Goal: Task Accomplishment & Management: Manage account settings

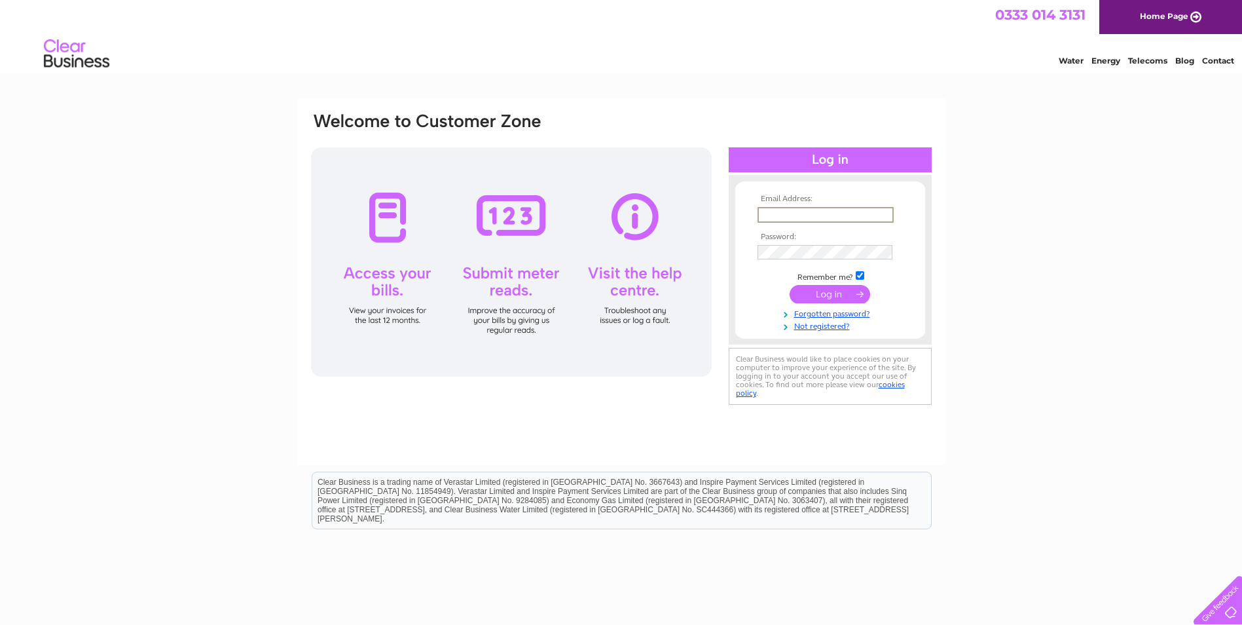
click at [792, 215] on input "text" at bounding box center [826, 215] width 136 height 16
type input "fin"
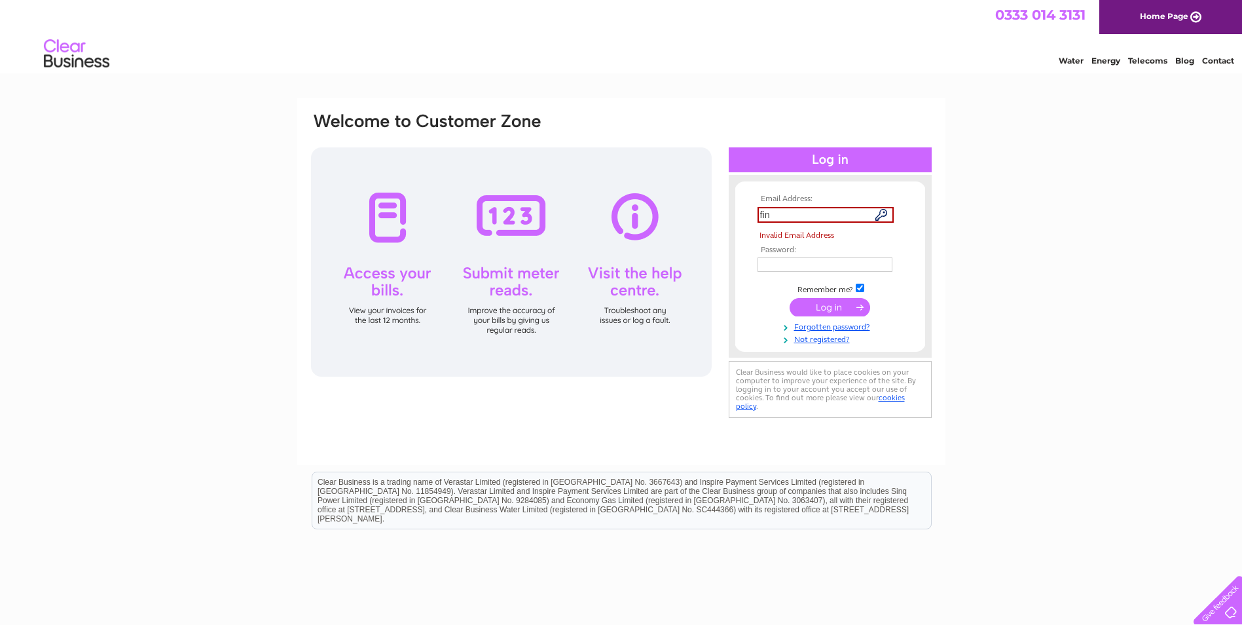
click at [827, 316] on tbody "Email Address: fin Invalid Email Address Password: Remember me?" at bounding box center [830, 269] width 152 height 150
click at [822, 328] on link "Forgotten password?" at bounding box center [832, 326] width 149 height 12
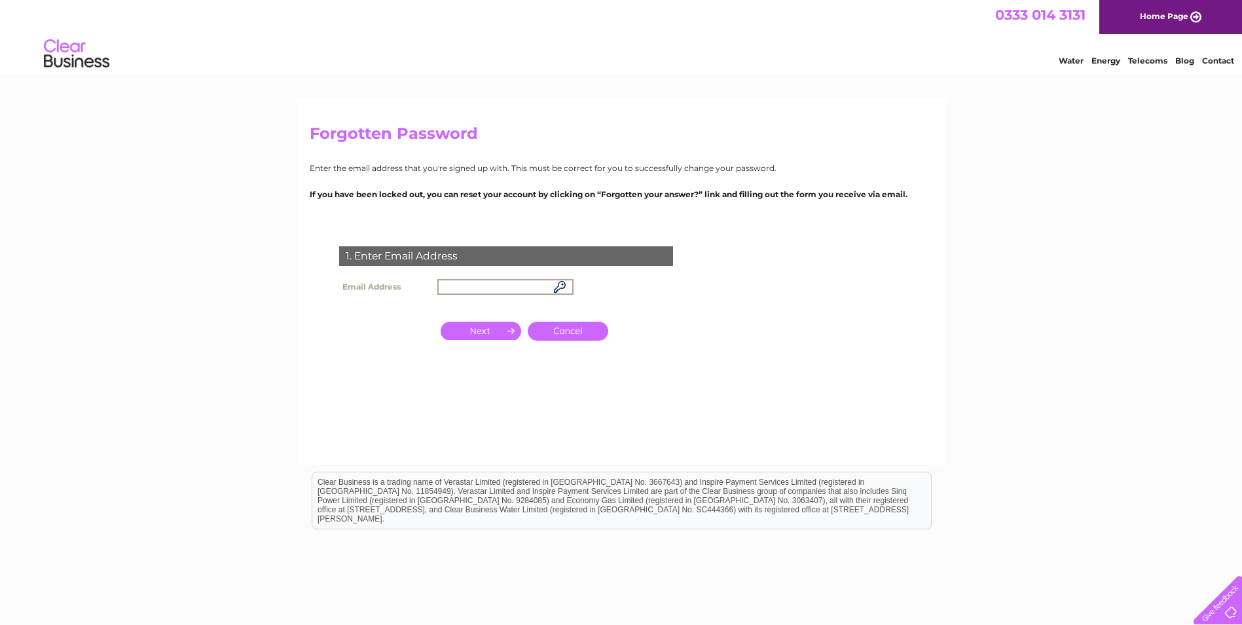
click at [503, 288] on input "text" at bounding box center [505, 287] width 136 height 16
type input "finance@bymansley.com"
click at [581, 329] on link "Cancel" at bounding box center [568, 330] width 81 height 19
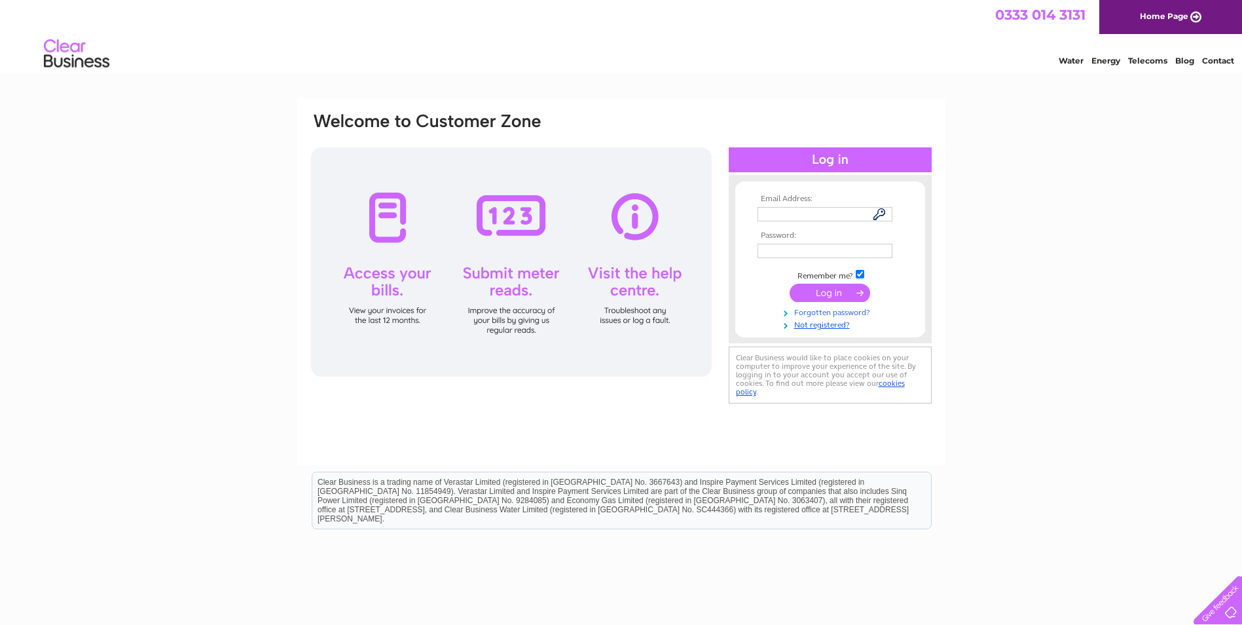
click at [862, 310] on link "Forgotten password?" at bounding box center [832, 311] width 149 height 12
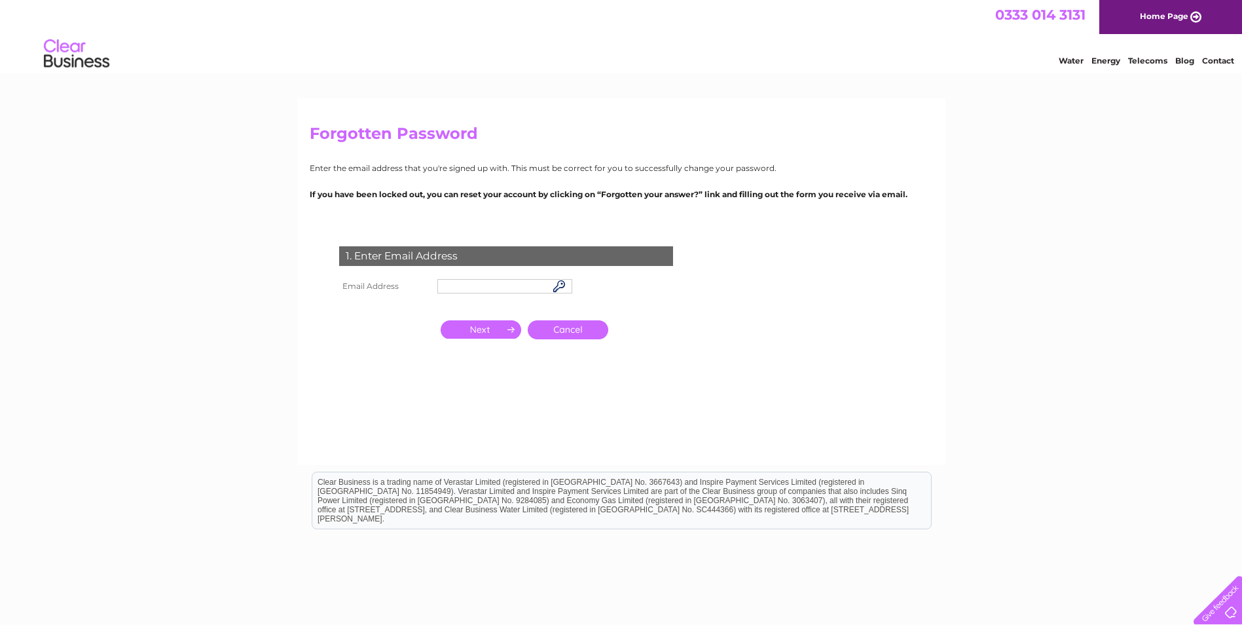
click at [477, 276] on td at bounding box center [504, 286] width 141 height 21
click at [490, 279] on input "text" at bounding box center [504, 286] width 135 height 14
click at [487, 333] on input "button" at bounding box center [481, 330] width 81 height 18
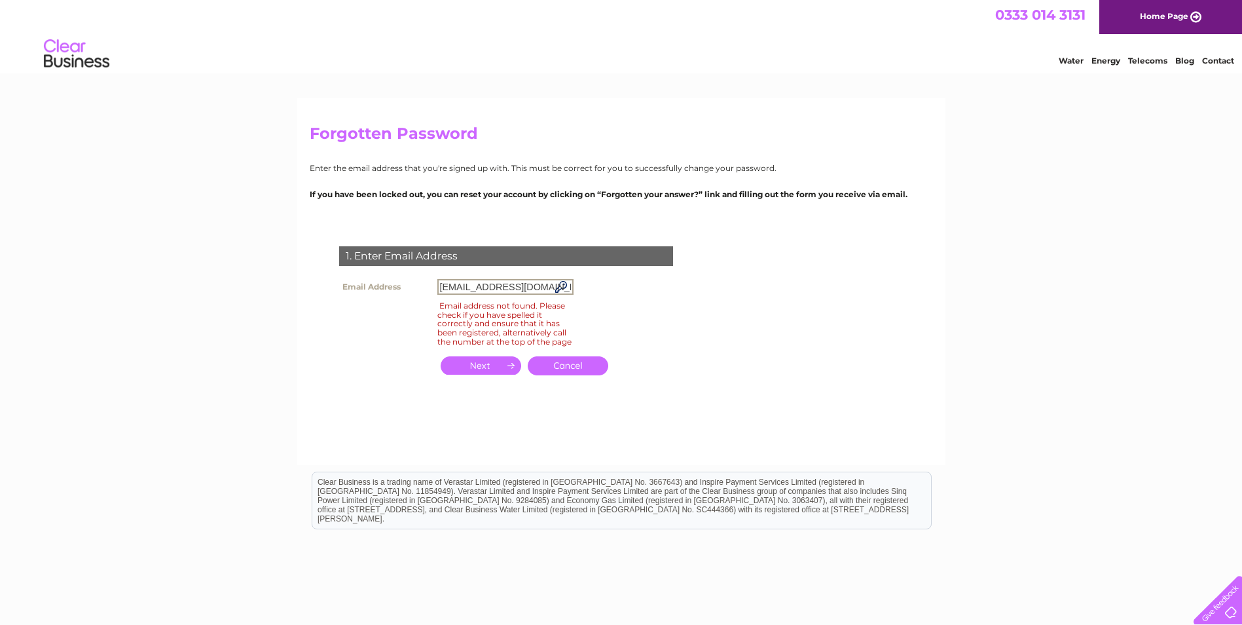
drag, startPoint x: 481, startPoint y: 289, endPoint x: 827, endPoint y: 230, distance: 351.3
click at [825, 230] on form "1. Enter Email Address Email Address finance@mansleygroup.com Email address not…" at bounding box center [621, 325] width 623 height 210
click at [496, 375] on input "button" at bounding box center [481, 365] width 81 height 18
drag, startPoint x: 555, startPoint y: 282, endPoint x: 343, endPoint y: 291, distance: 212.3
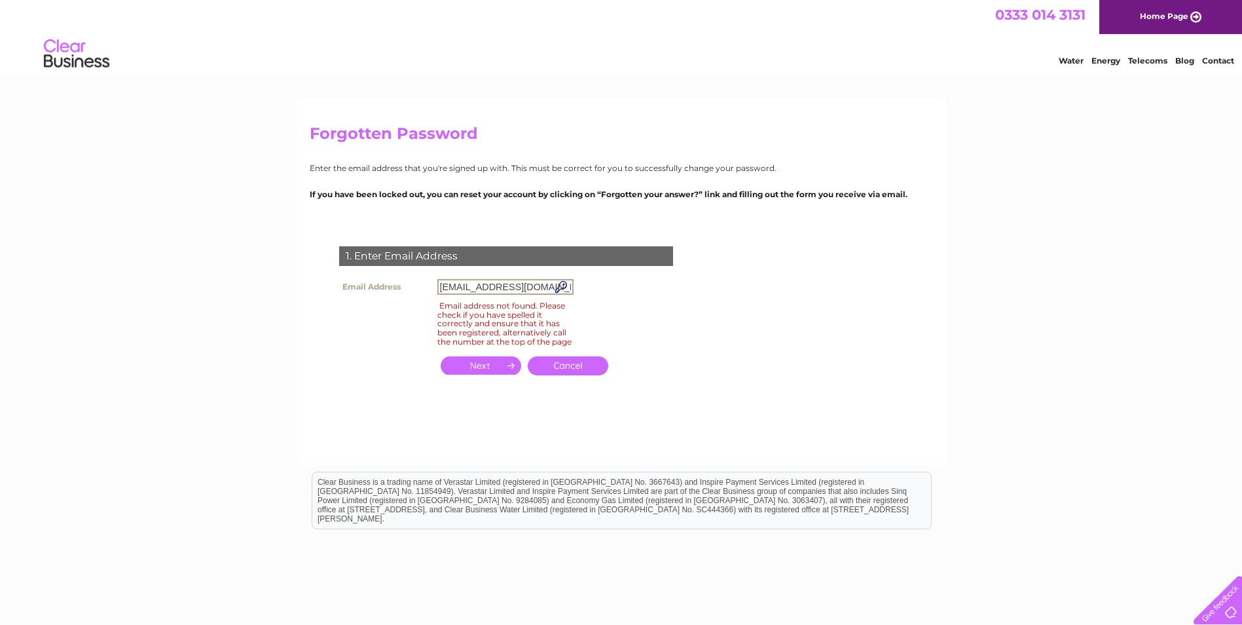
click at [349, 291] on tr "Email Address finance@bymansley.com" at bounding box center [456, 287] width 241 height 22
click at [497, 375] on input "button" at bounding box center [481, 365] width 81 height 18
drag, startPoint x: 439, startPoint y: 286, endPoint x: 976, endPoint y: 255, distance: 537.8
click at [976, 255] on div "Forgotten Password Enter the email address that you're signed up with. This mus…" at bounding box center [621, 393] width 1242 height 591
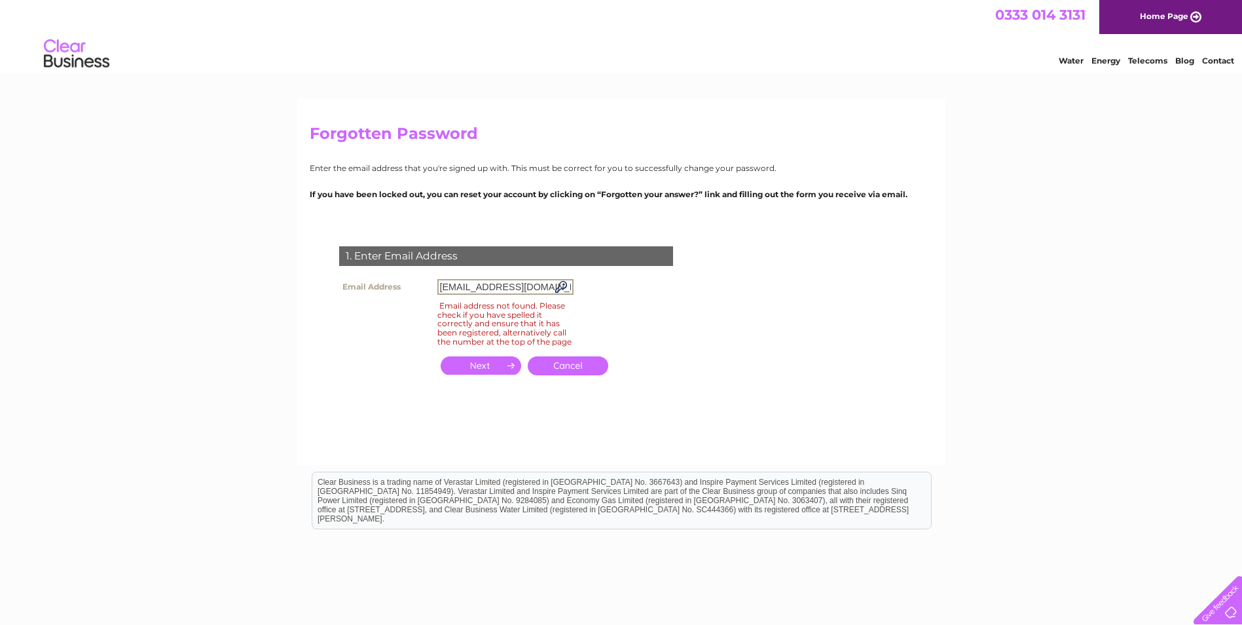
type input "invoice@mansleygroup.com"
click at [509, 367] on input "button" at bounding box center [481, 365] width 81 height 18
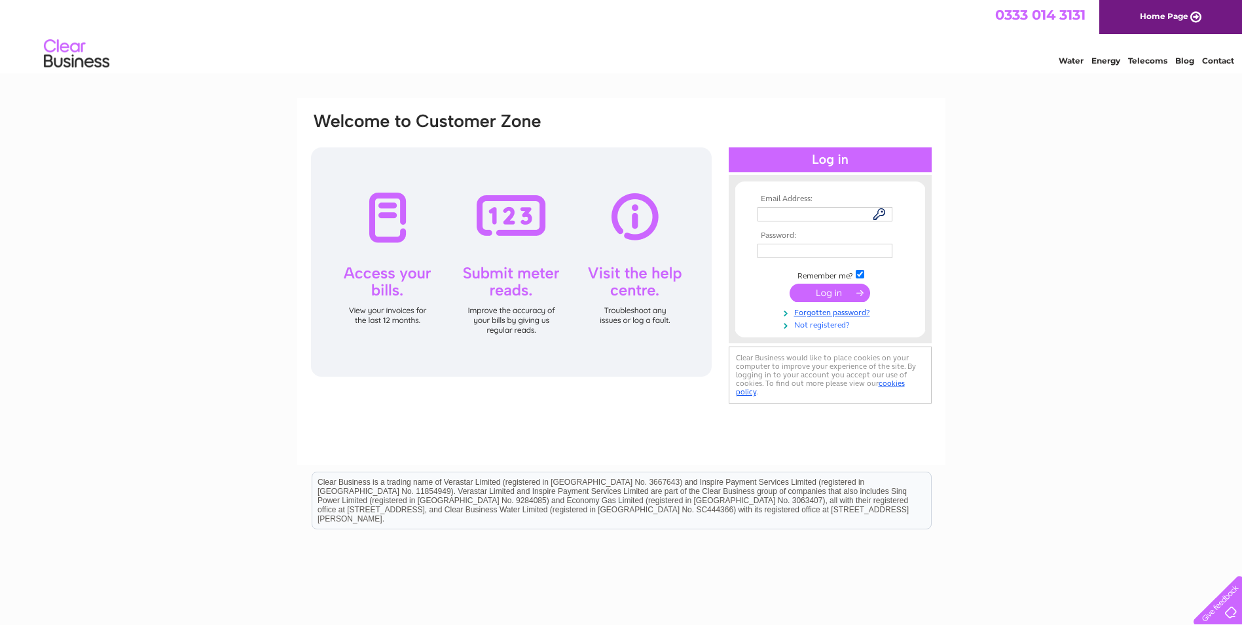
click at [837, 327] on link "Not registered?" at bounding box center [832, 324] width 149 height 12
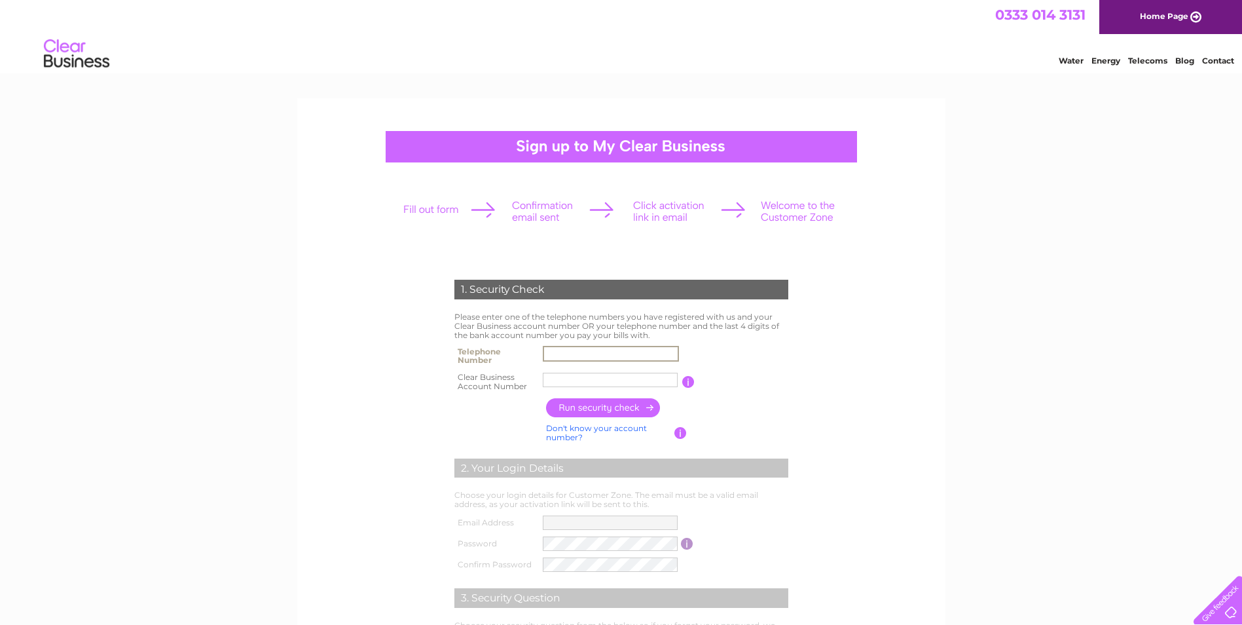
click at [563, 353] on input "text" at bounding box center [611, 354] width 136 height 16
paste input "020 7016 59"
drag, startPoint x: 608, startPoint y: 354, endPoint x: 358, endPoint y: 371, distance: 250.6
click at [359, 371] on form "1. Security Check Please enter one of the telephone numbers you have registered…" at bounding box center [621, 498] width 623 height 490
click at [589, 352] on input "020 7016 59" at bounding box center [611, 354] width 136 height 16
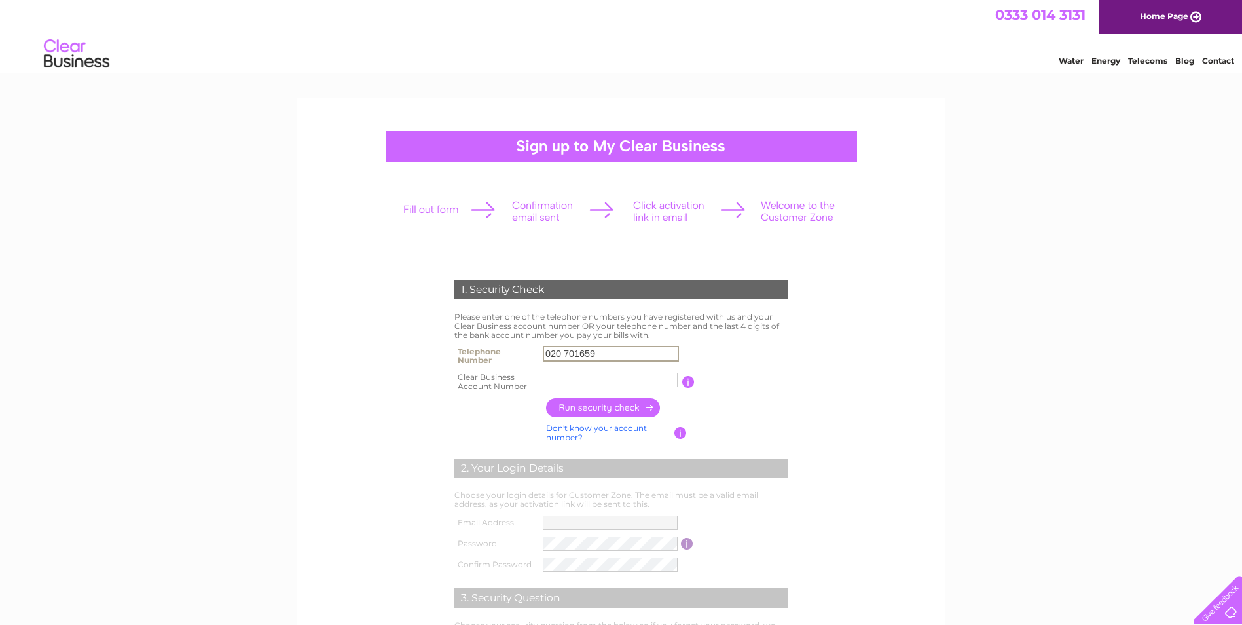
click at [564, 352] on input "020 701659" at bounding box center [611, 354] width 136 height 16
click at [613, 350] on input "020701659" at bounding box center [611, 354] width 136 height 16
click at [619, 346] on input "020701659" at bounding box center [611, 354] width 136 height 16
type input "02070165985"
click at [598, 380] on input "text" at bounding box center [611, 380] width 136 height 16
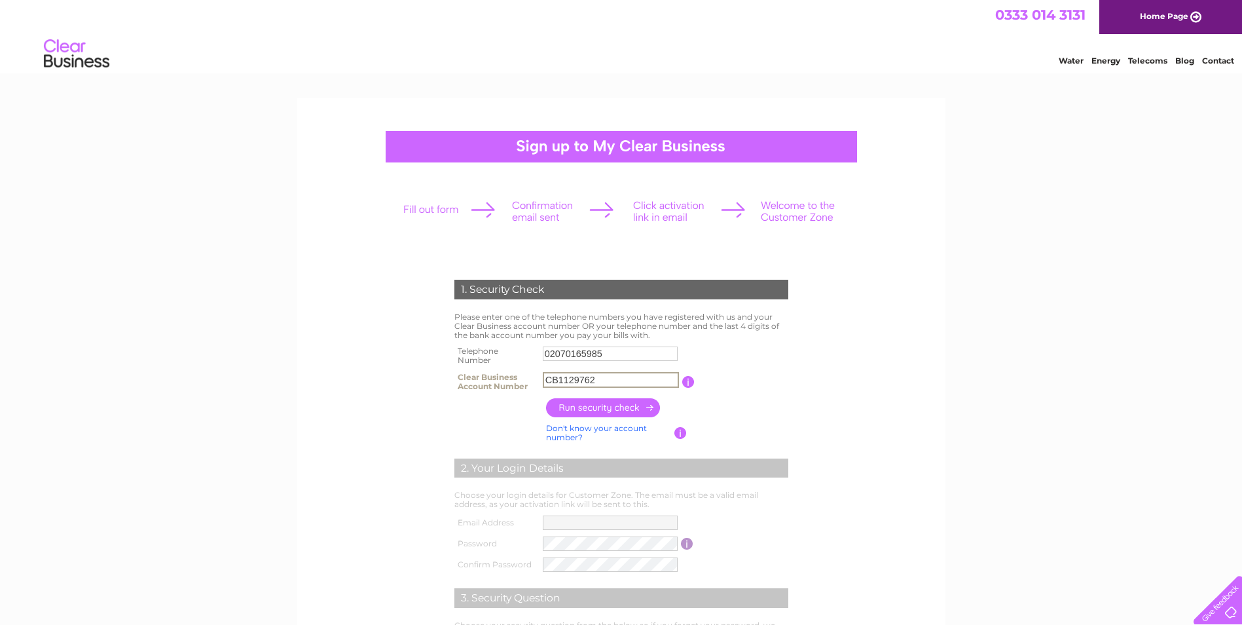
type input "CB1129762"
click at [600, 412] on input "button" at bounding box center [603, 407] width 115 height 19
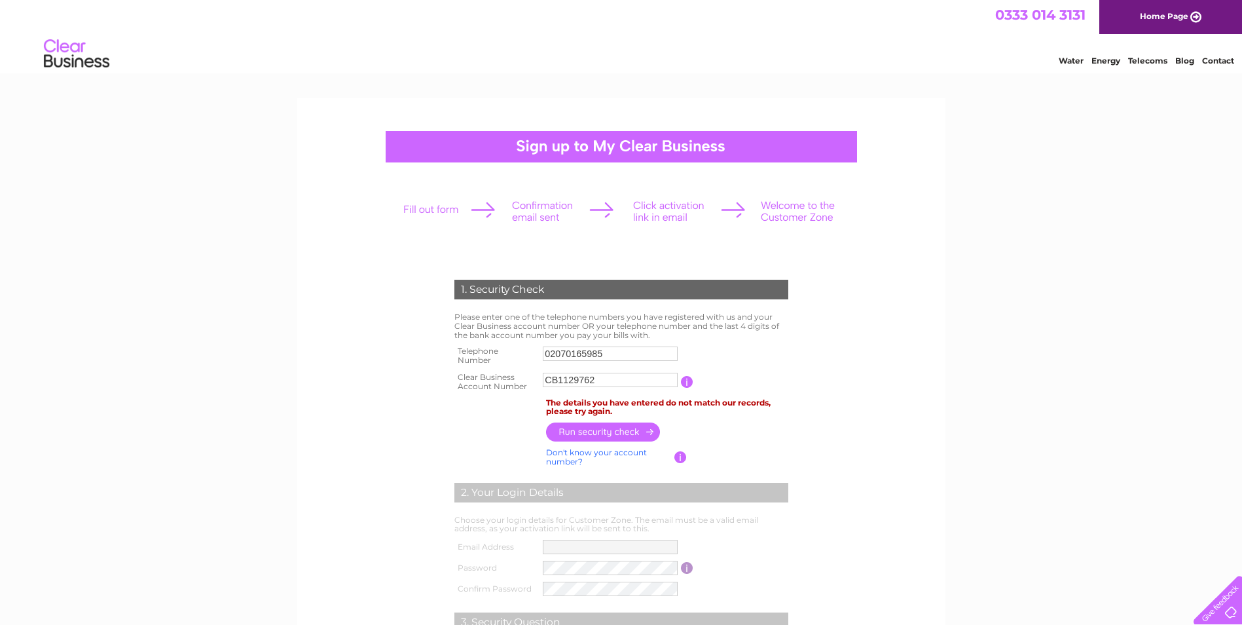
drag, startPoint x: 615, startPoint y: 353, endPoint x: 393, endPoint y: 346, distance: 222.7
click at [400, 345] on form "1. Security Check Please enter one of the telephone numbers you have registered…" at bounding box center [621, 510] width 623 height 515
paste input "7842 43617"
click at [575, 353] on input "07842 43617" at bounding box center [611, 354] width 136 height 16
click at [619, 357] on input "0784243617" at bounding box center [611, 354] width 136 height 16
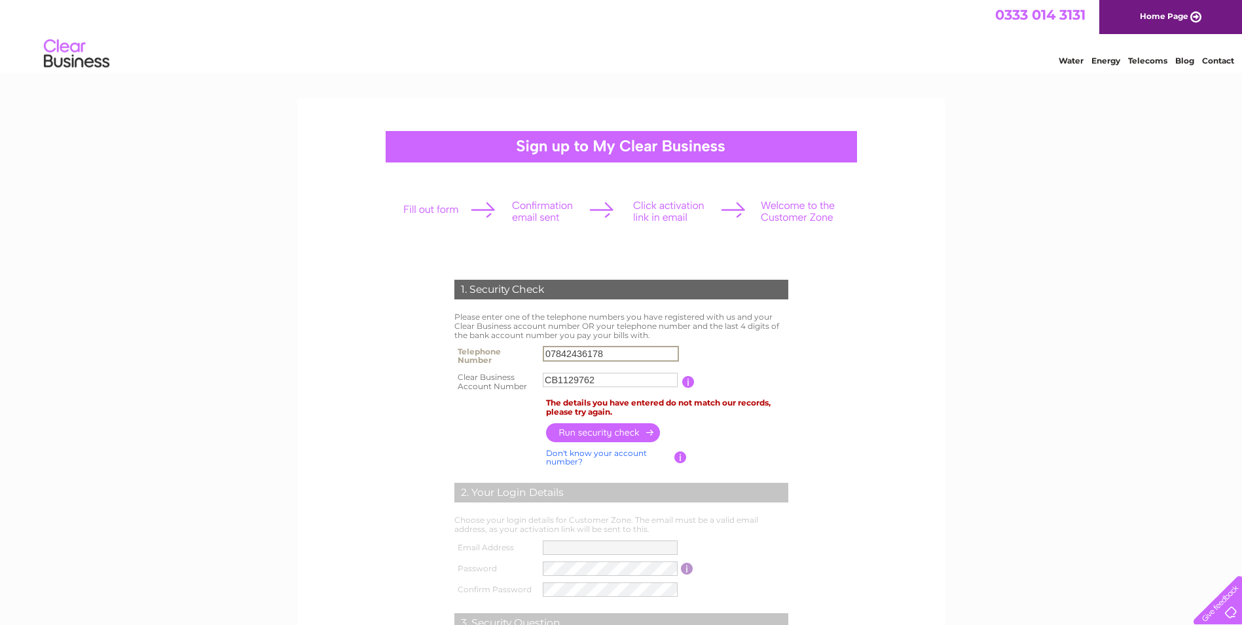
click at [592, 426] on input "button" at bounding box center [603, 432] width 115 height 19
click at [557, 448] on link "Don't know your account number?" at bounding box center [596, 456] width 101 height 19
click at [557, 448] on link "Don't know your bank account number?" at bounding box center [607, 456] width 122 height 19
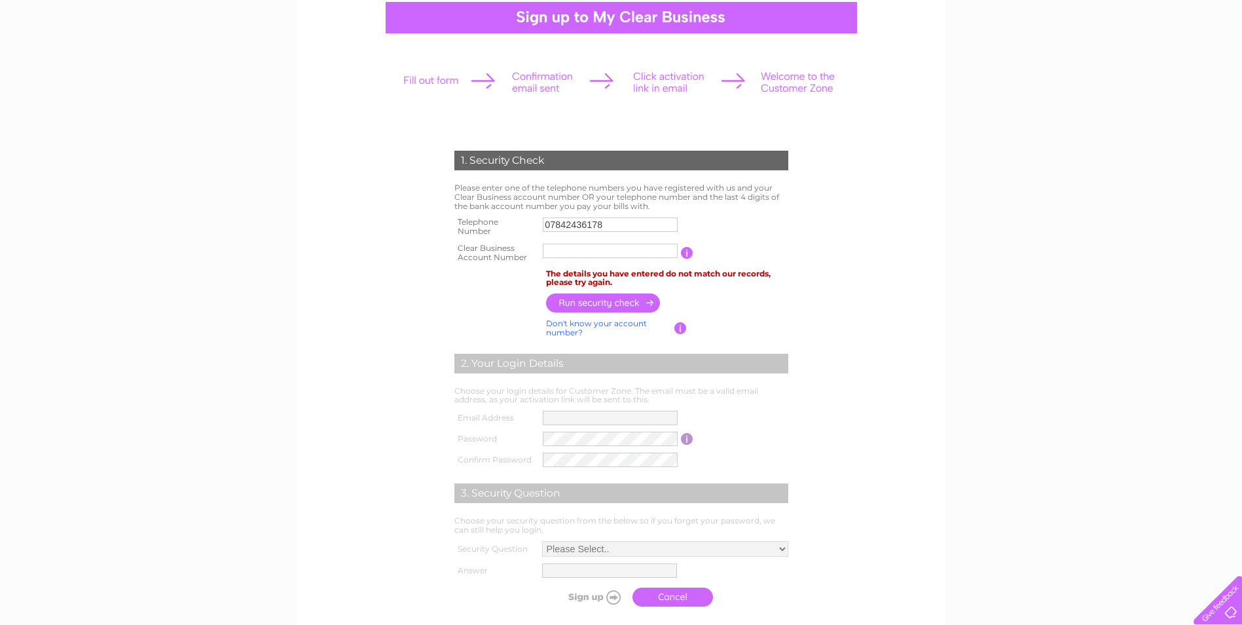
scroll to position [65, 0]
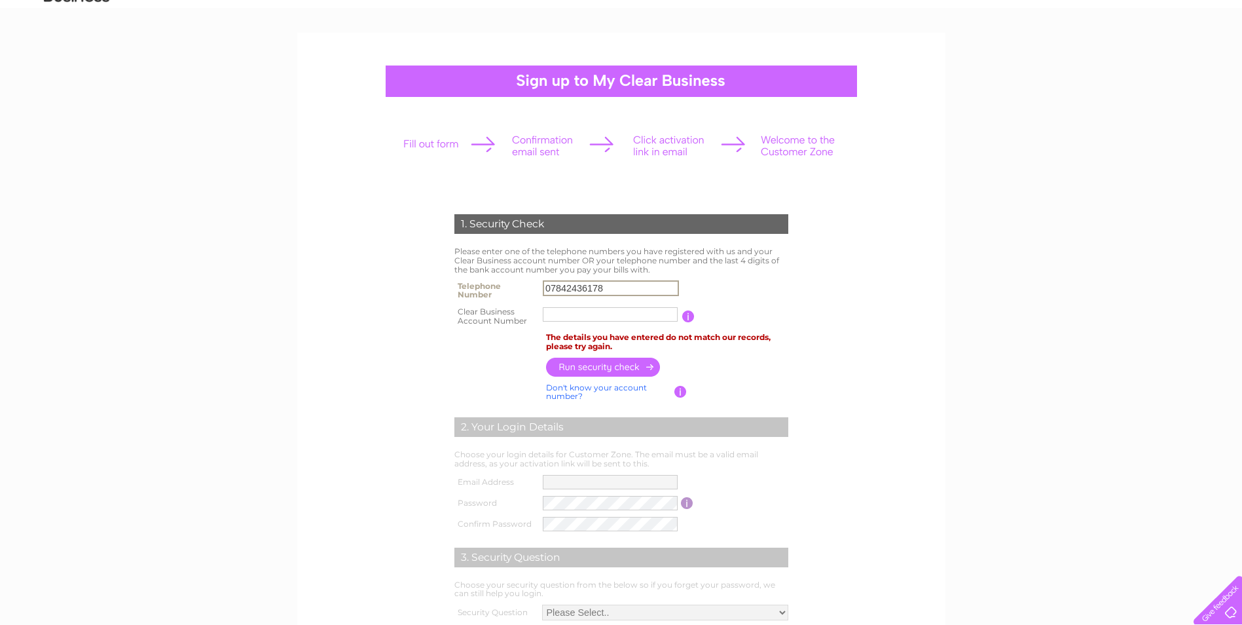
drag, startPoint x: 605, startPoint y: 285, endPoint x: 364, endPoint y: 276, distance: 241.1
click at [378, 276] on form "1. Security Check Please enter one of the telephone numbers you have registered…" at bounding box center [621, 445] width 623 height 515
paste input "1316228120"
type input "01316228120"
click at [610, 318] on input "text" at bounding box center [611, 314] width 136 height 16
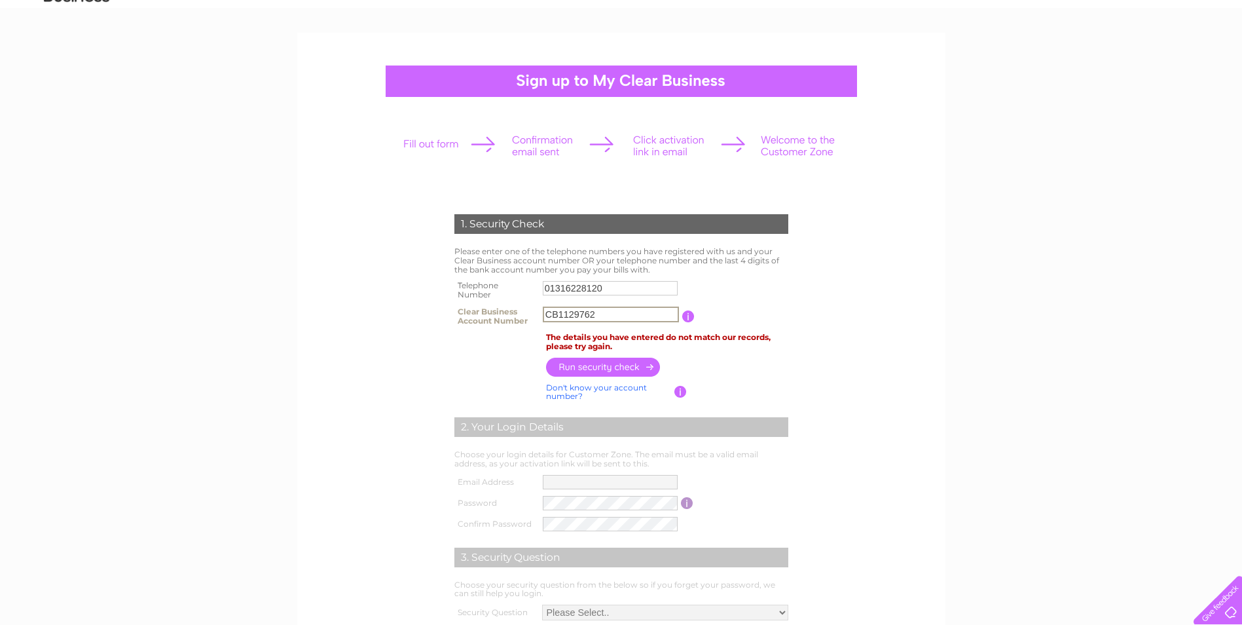
type input "CB1129762"
click at [613, 370] on input "button" at bounding box center [603, 366] width 115 height 19
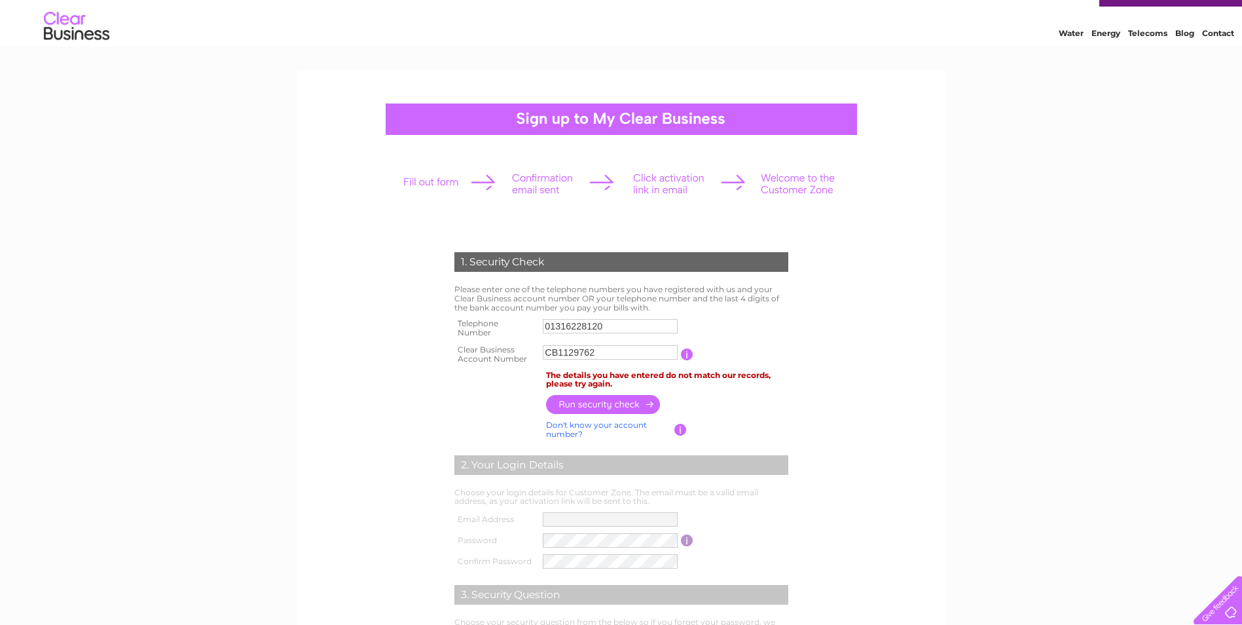
scroll to position [0, 0]
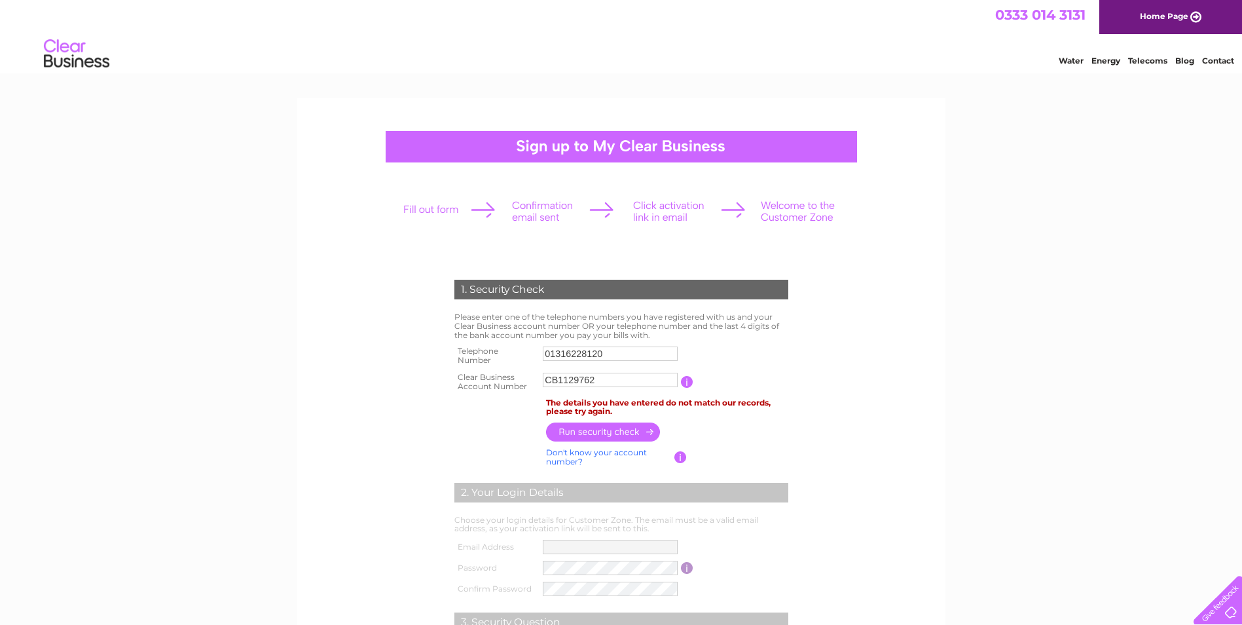
click at [1222, 54] on li "Contact" at bounding box center [1218, 58] width 32 height 13
click at [1222, 62] on link "Contact" at bounding box center [1218, 61] width 32 height 10
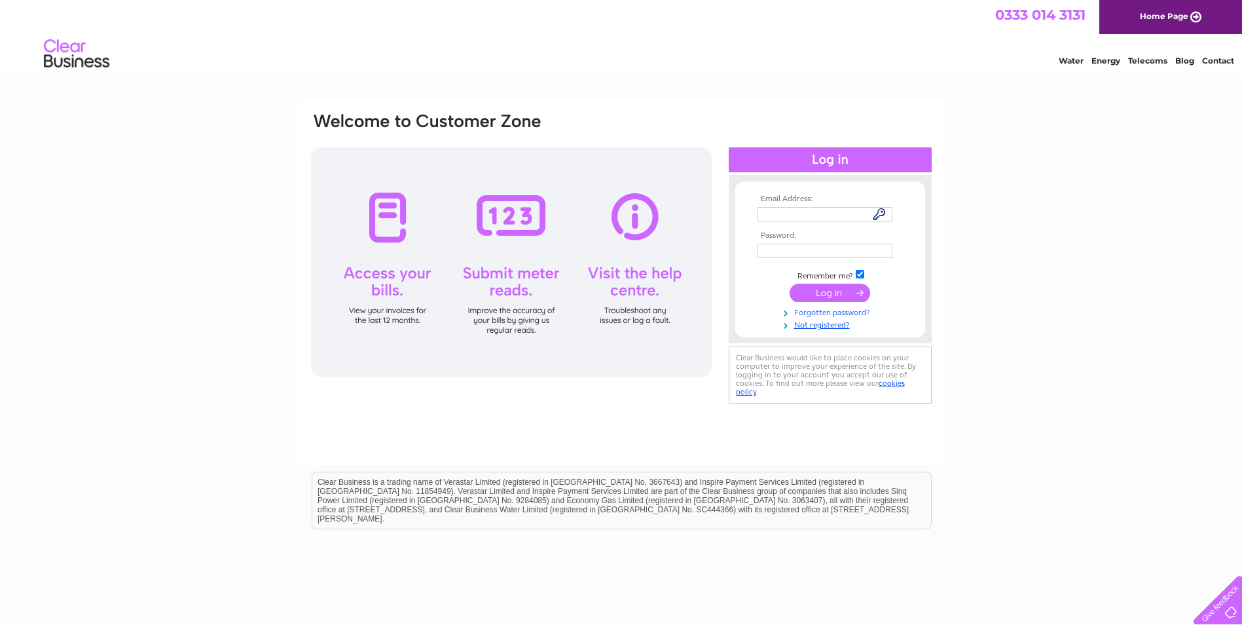
click at [835, 314] on link "Forgotten password?" at bounding box center [832, 311] width 149 height 12
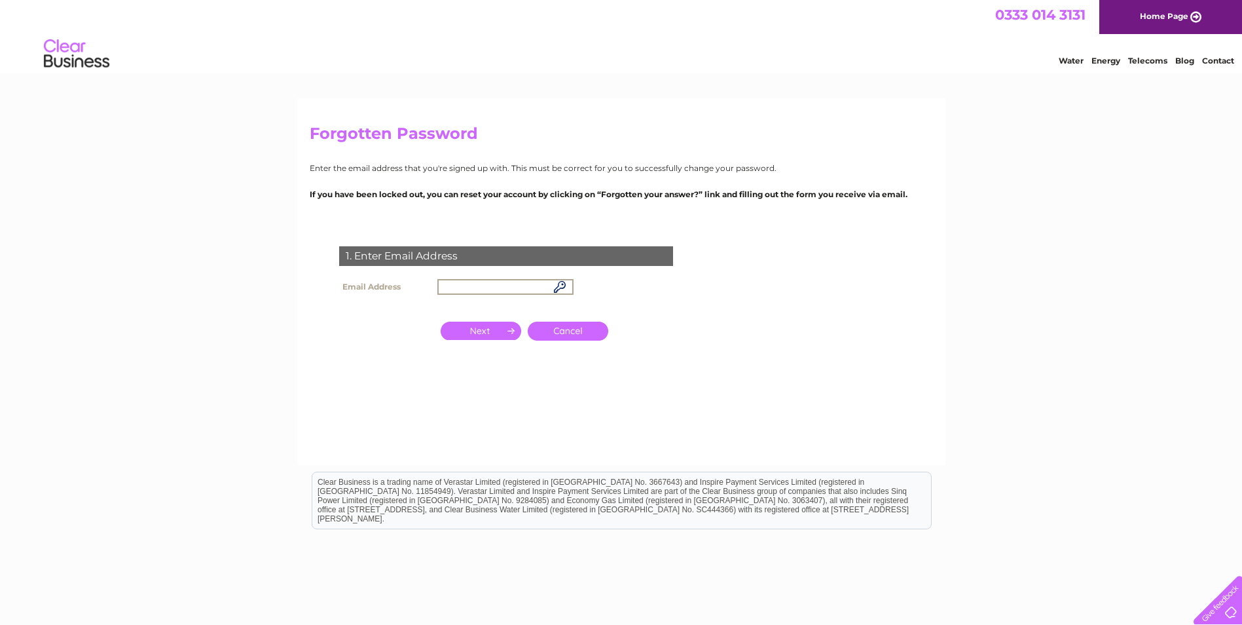
click at [474, 287] on input "text" at bounding box center [505, 287] width 136 height 16
click at [487, 334] on input "button" at bounding box center [481, 329] width 81 height 18
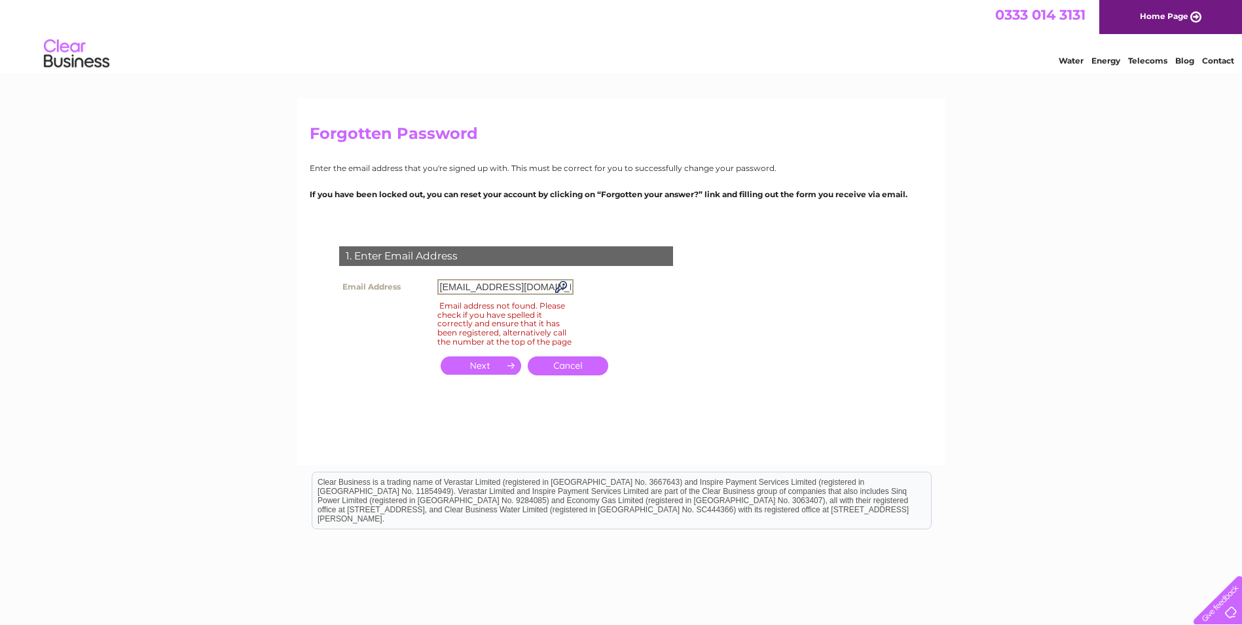
drag, startPoint x: 492, startPoint y: 291, endPoint x: 645, endPoint y: 278, distance: 153.7
click at [645, 278] on div "1. Enter Email Address Email Address [EMAIL_ADDRESS][DOMAIN_NAME] Email address…" at bounding box center [509, 318] width 398 height 170
drag, startPoint x: 437, startPoint y: 287, endPoint x: 818, endPoint y: 239, distance: 383.4
click at [818, 239] on form "1. Enter Email Address Email Address [EMAIL_ADDRESS][DOMAIN_NAME] Email address…" at bounding box center [621, 325] width 623 height 210
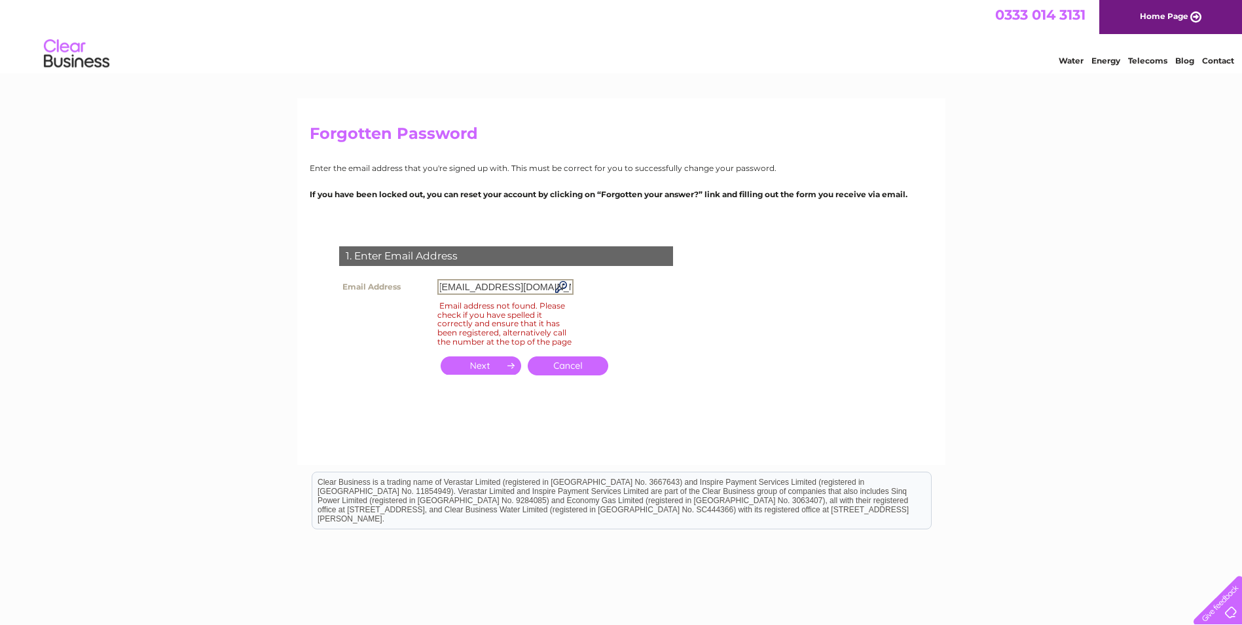
paste input "bymansley"
type input "[EMAIL_ADDRESS][DOMAIN_NAME]"
click input "submit" at bounding box center [0, 0] width 0 height 0
